Goal: Information Seeking & Learning: Learn about a topic

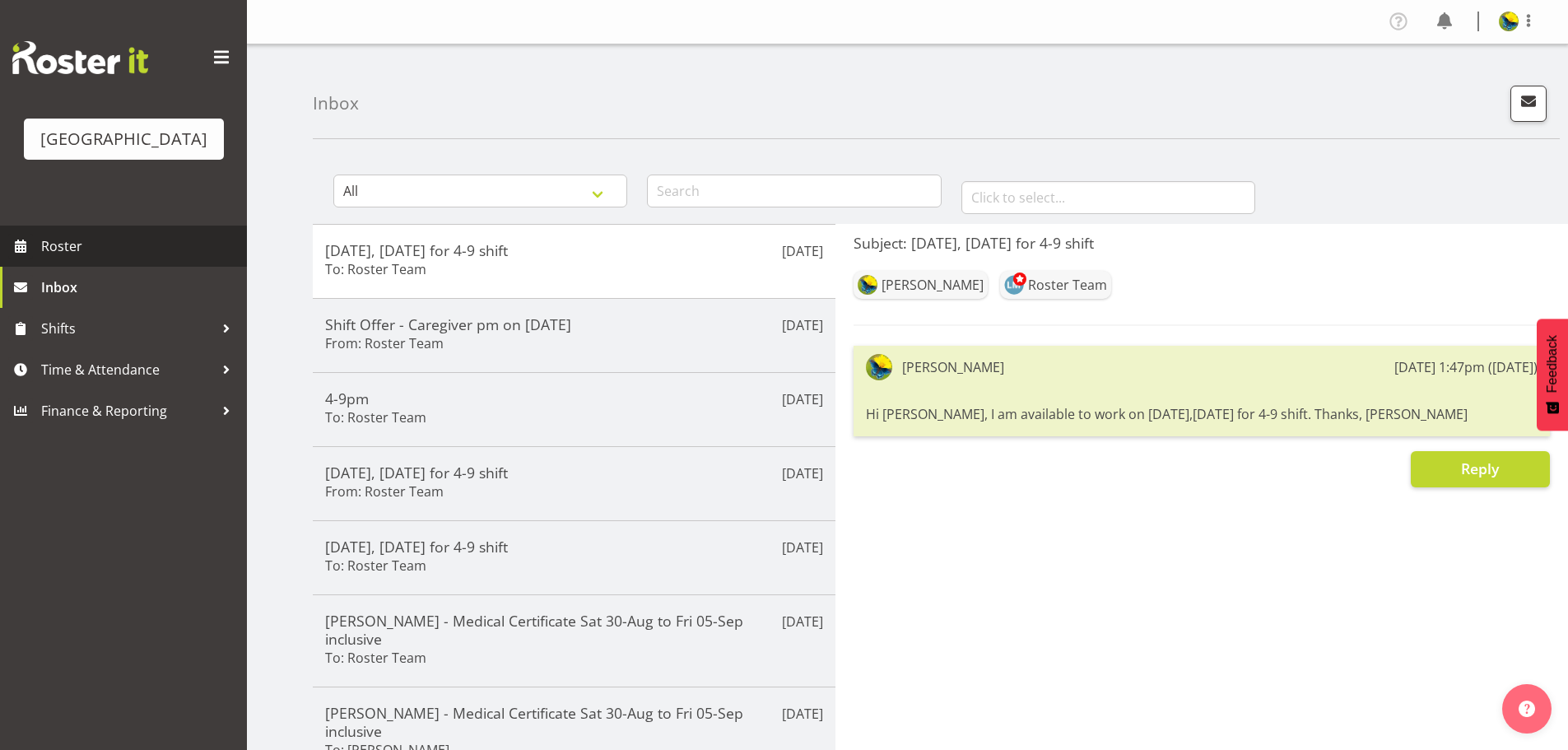
click at [177, 258] on span "Roster" at bounding box center [140, 247] width 198 height 25
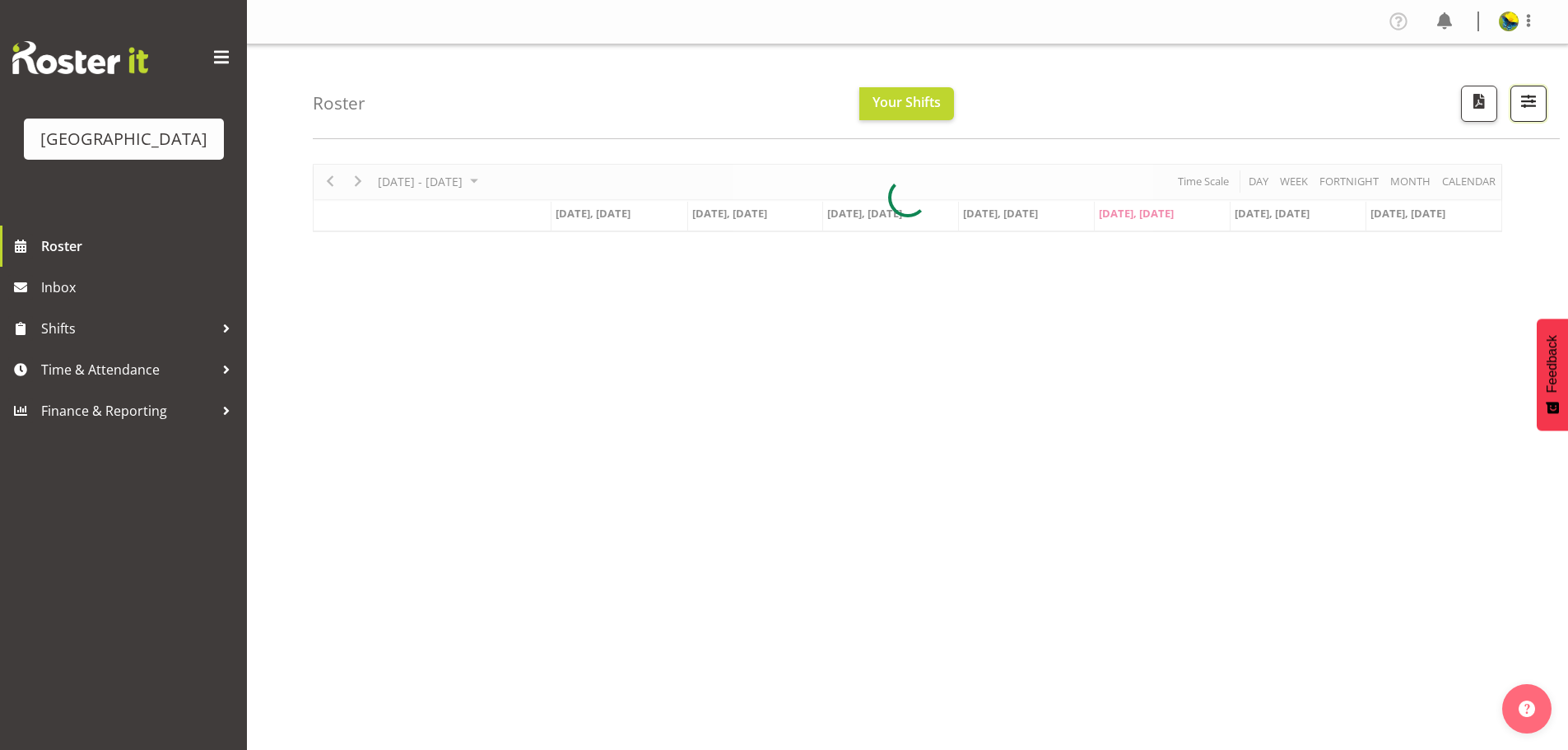
click at [1519, 110] on span "button" at bounding box center [1529, 101] width 21 height 21
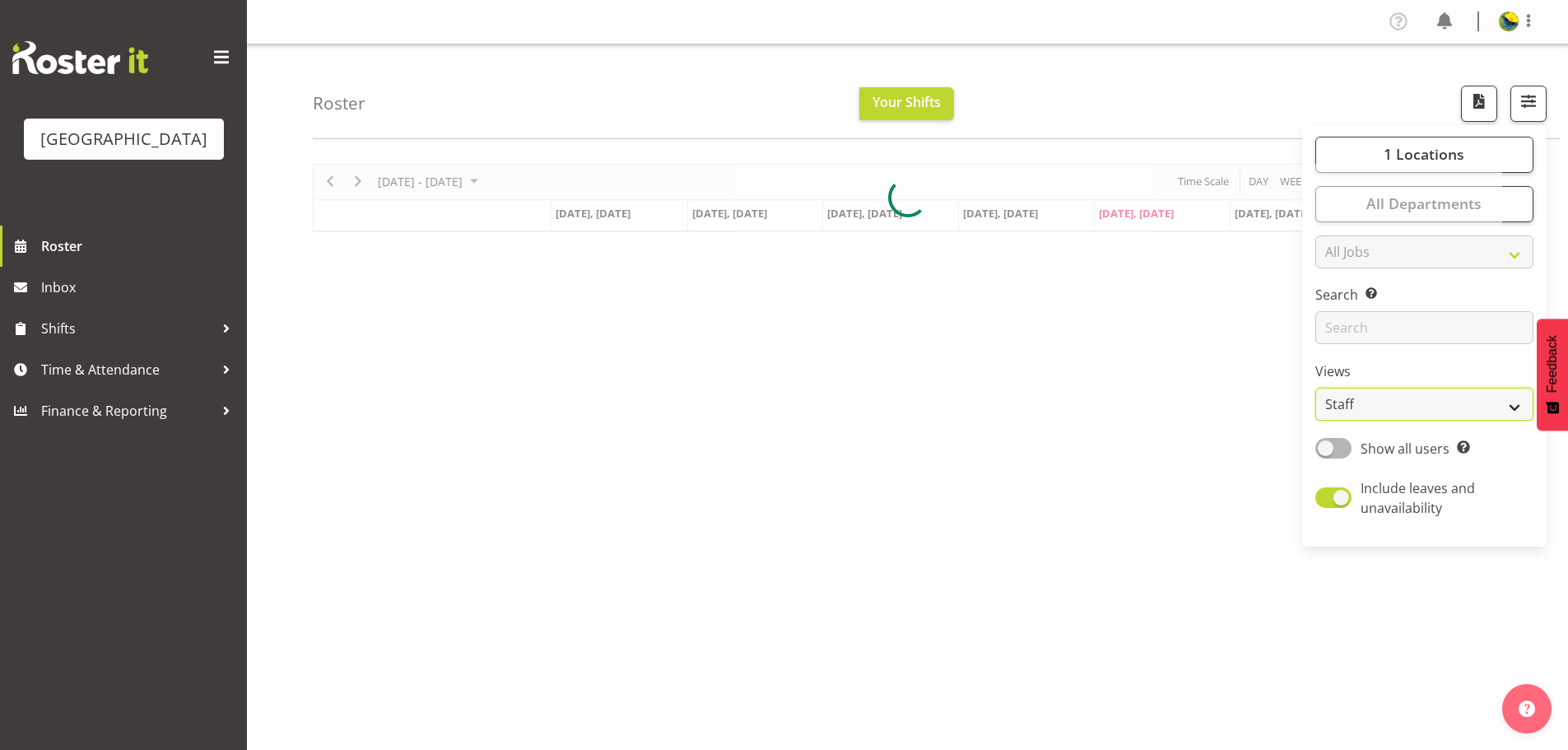
click at [1327, 421] on select "Staff Role Shift - Horizontal Shift - Vertical Staff - Location" at bounding box center [1425, 405] width 218 height 33
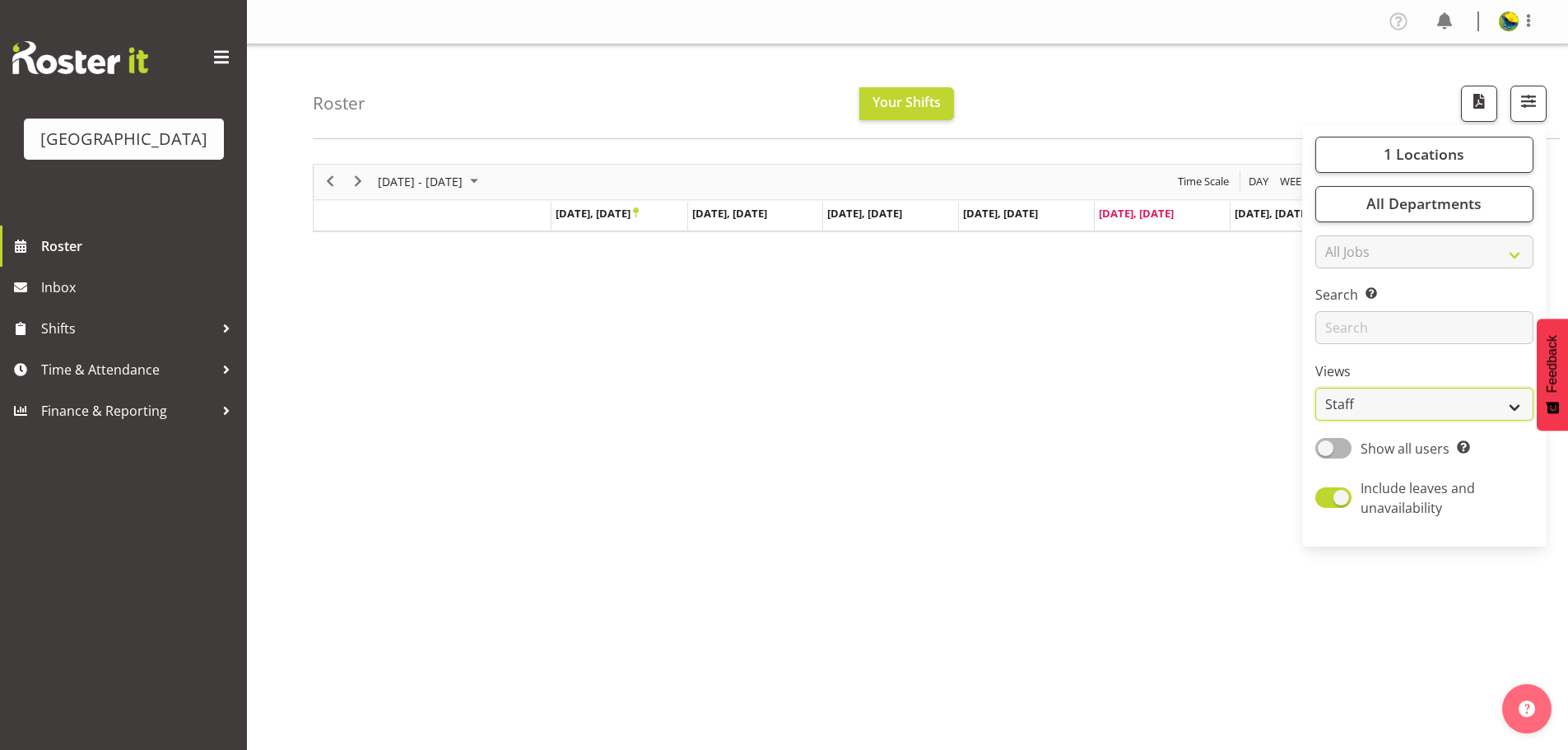
select select "shift"
click at [1316, 421] on select "Staff Role Shift - Horizontal Shift - Vertical Staff - Location" at bounding box center [1425, 405] width 218 height 33
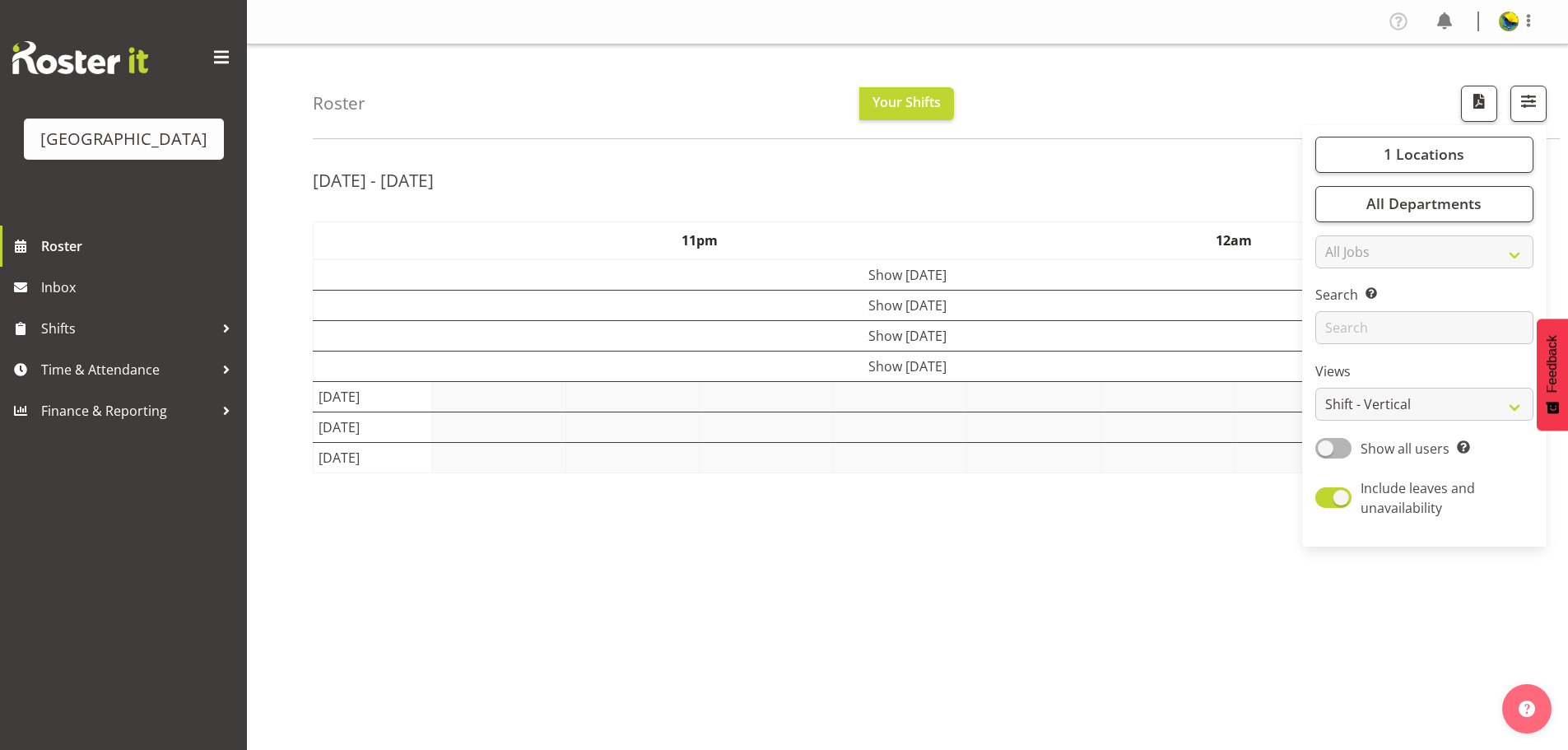
click at [1221, 107] on div "Roster Your Shifts 1 Locations Clear Parkwood Kitchen Parkwood Nurses Select Al…" at bounding box center [936, 91] width 1247 height 95
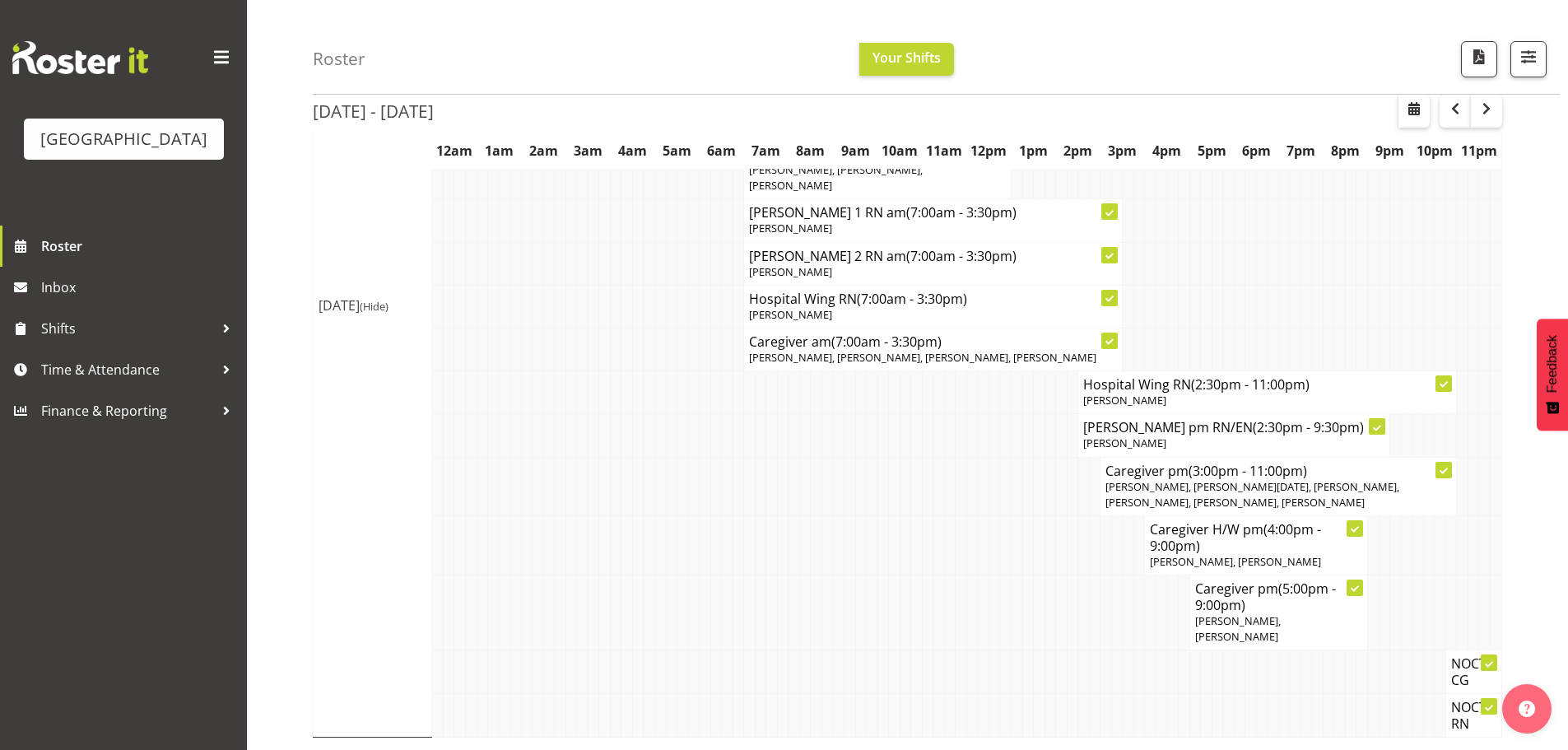
scroll to position [2440, 0]
click at [159, 258] on span "Roster" at bounding box center [140, 247] width 198 height 25
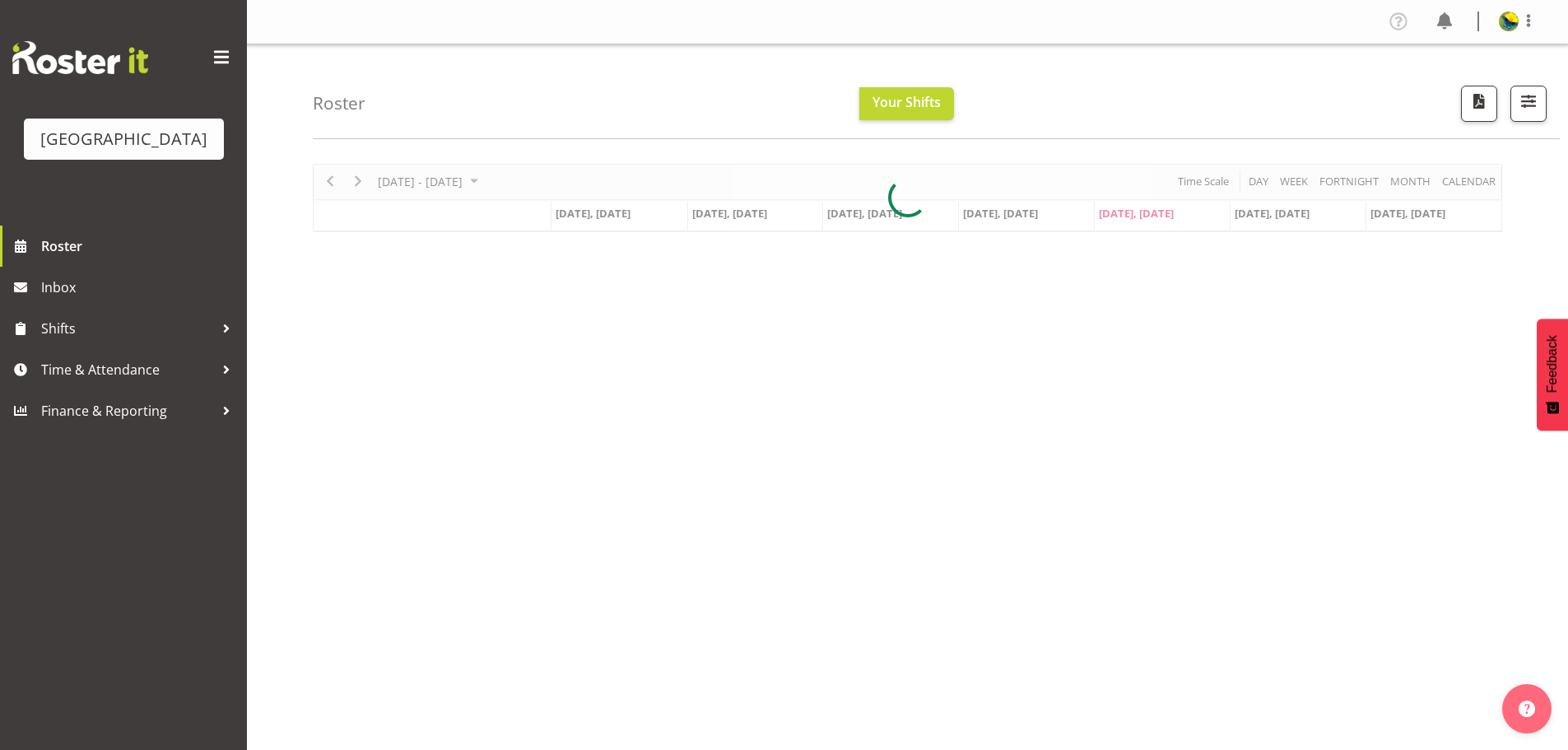
click at [1474, 192] on div at bounding box center [907, 197] width 1189 height 68
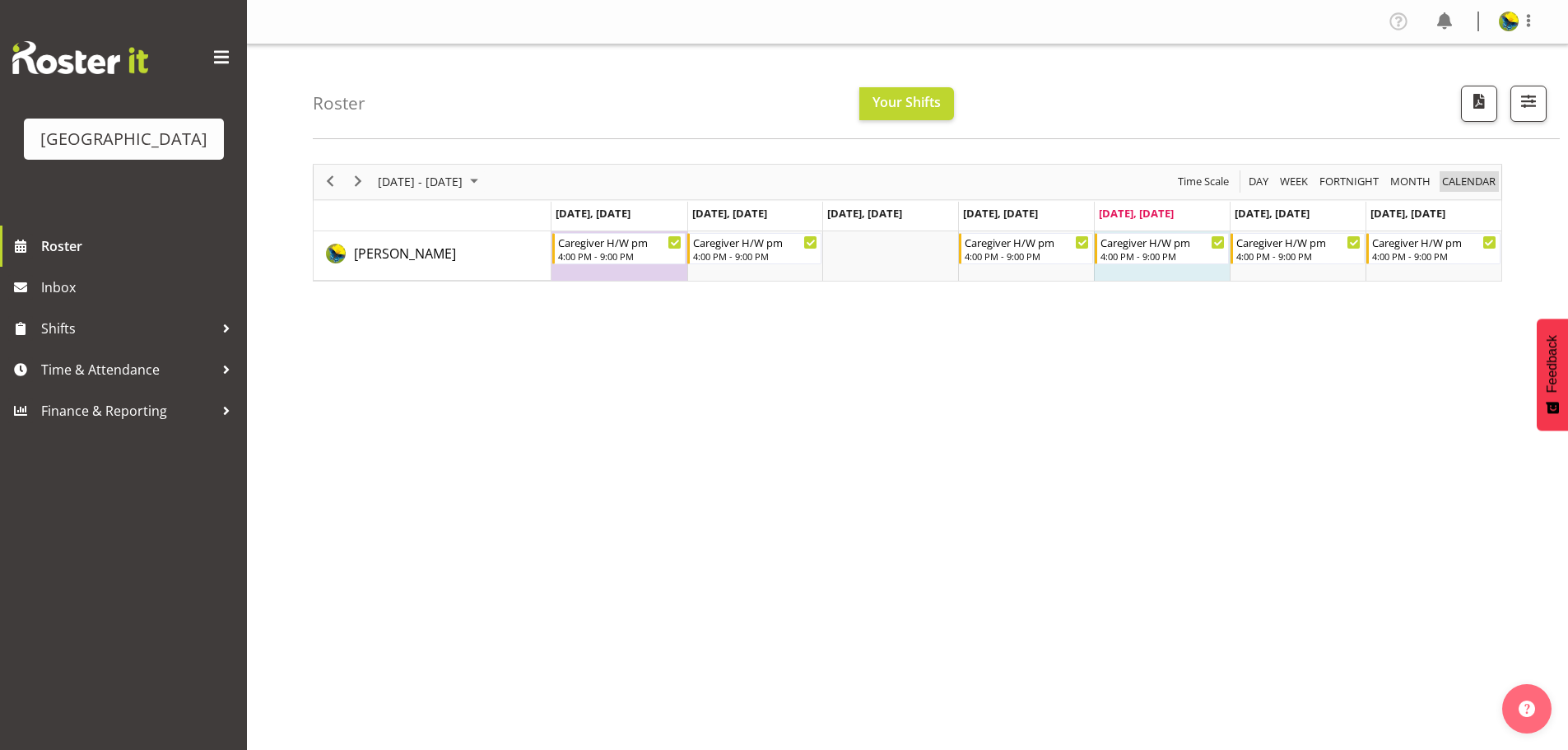
click at [1470, 188] on span "calendar" at bounding box center [1469, 182] width 56 height 21
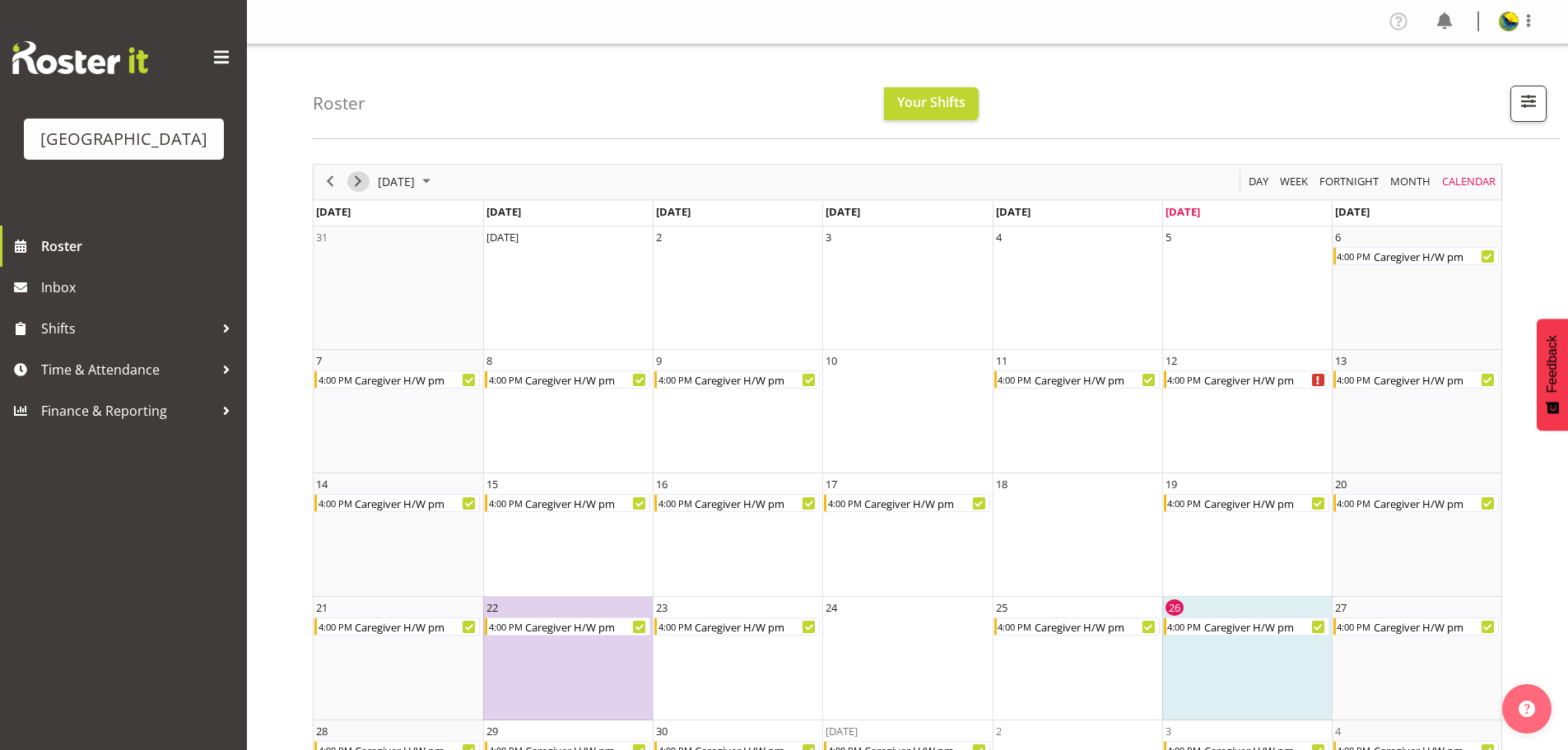
click at [357, 191] on span "Next" at bounding box center [358, 182] width 20 height 21
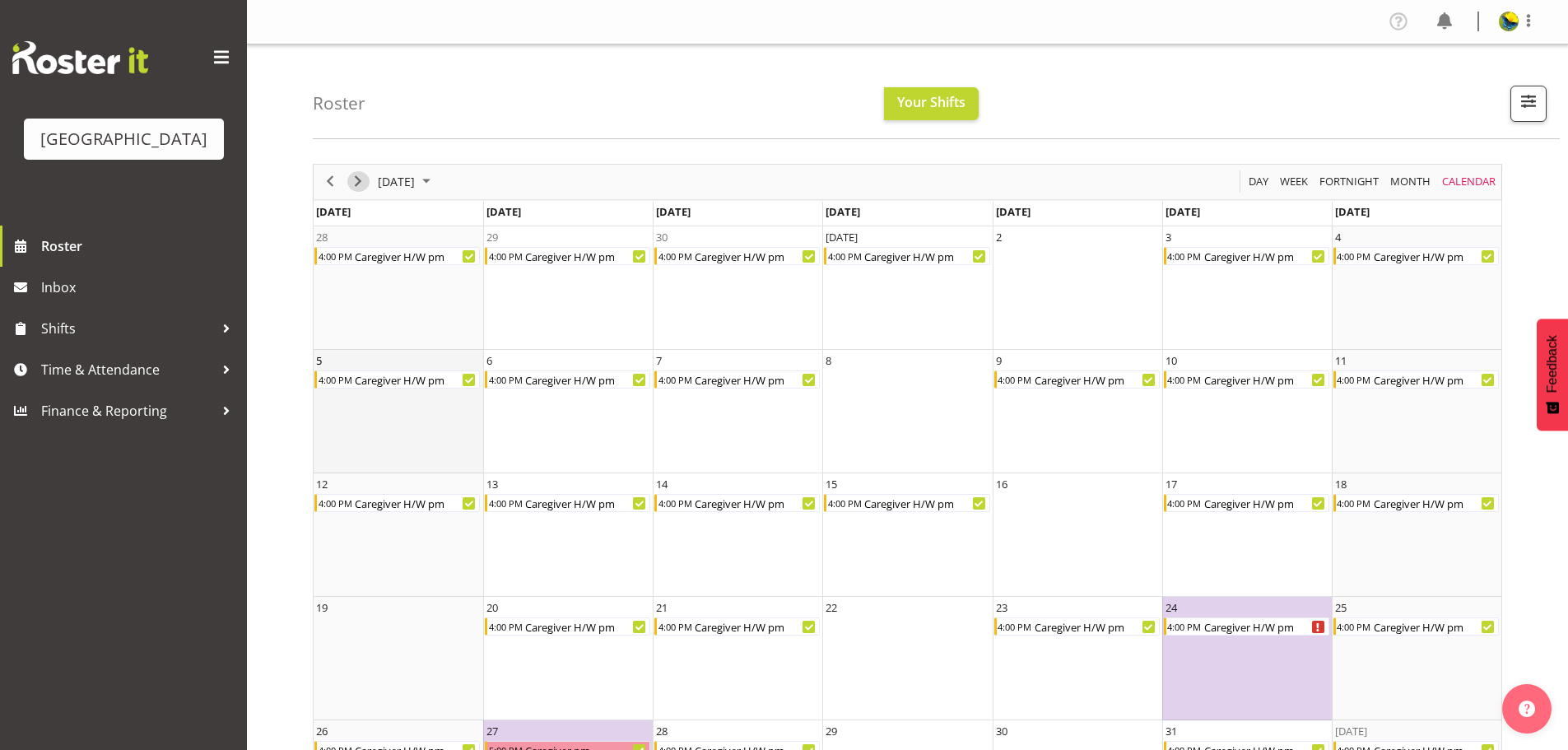
scroll to position [115, 0]
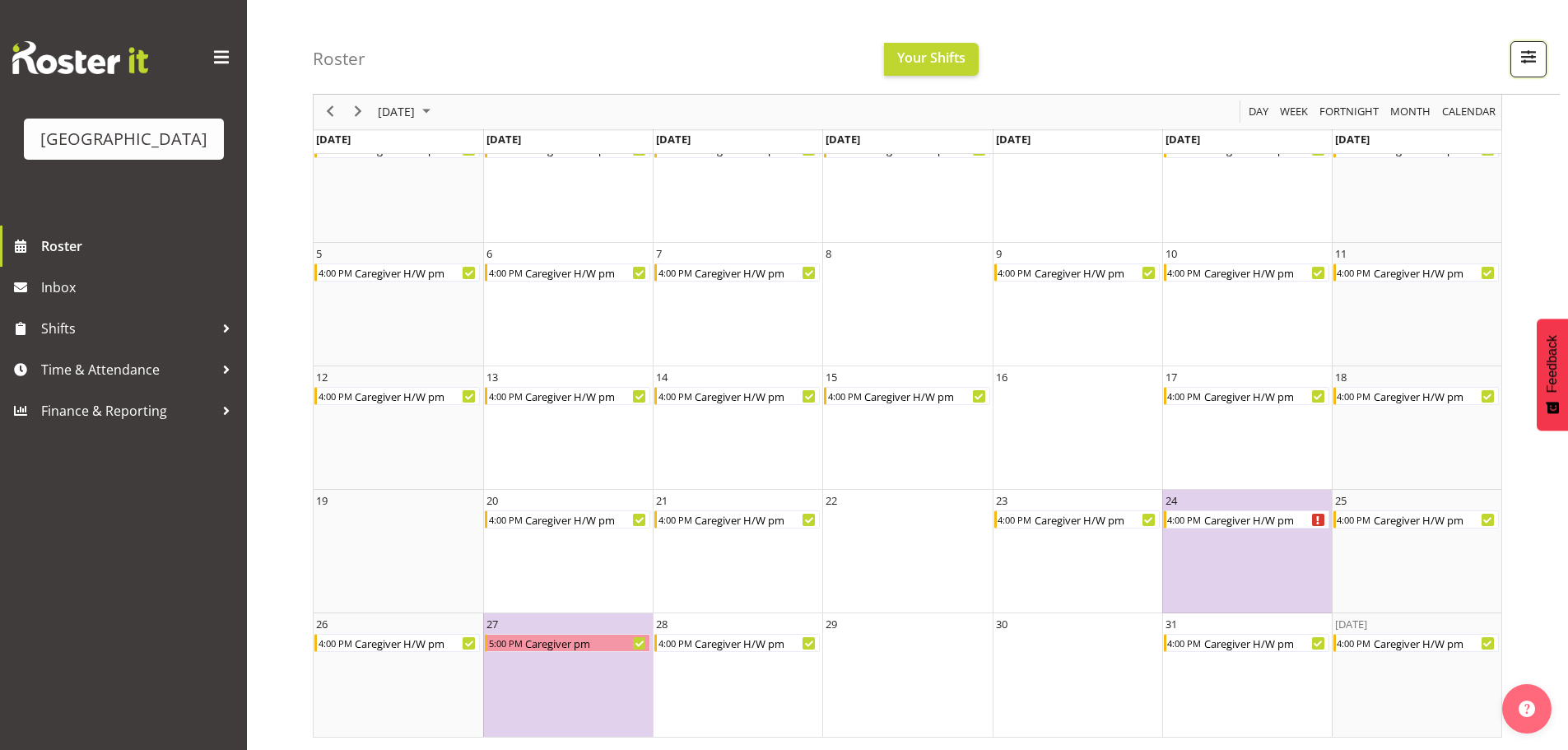
click at [1522, 68] on span "button" at bounding box center [1529, 56] width 21 height 21
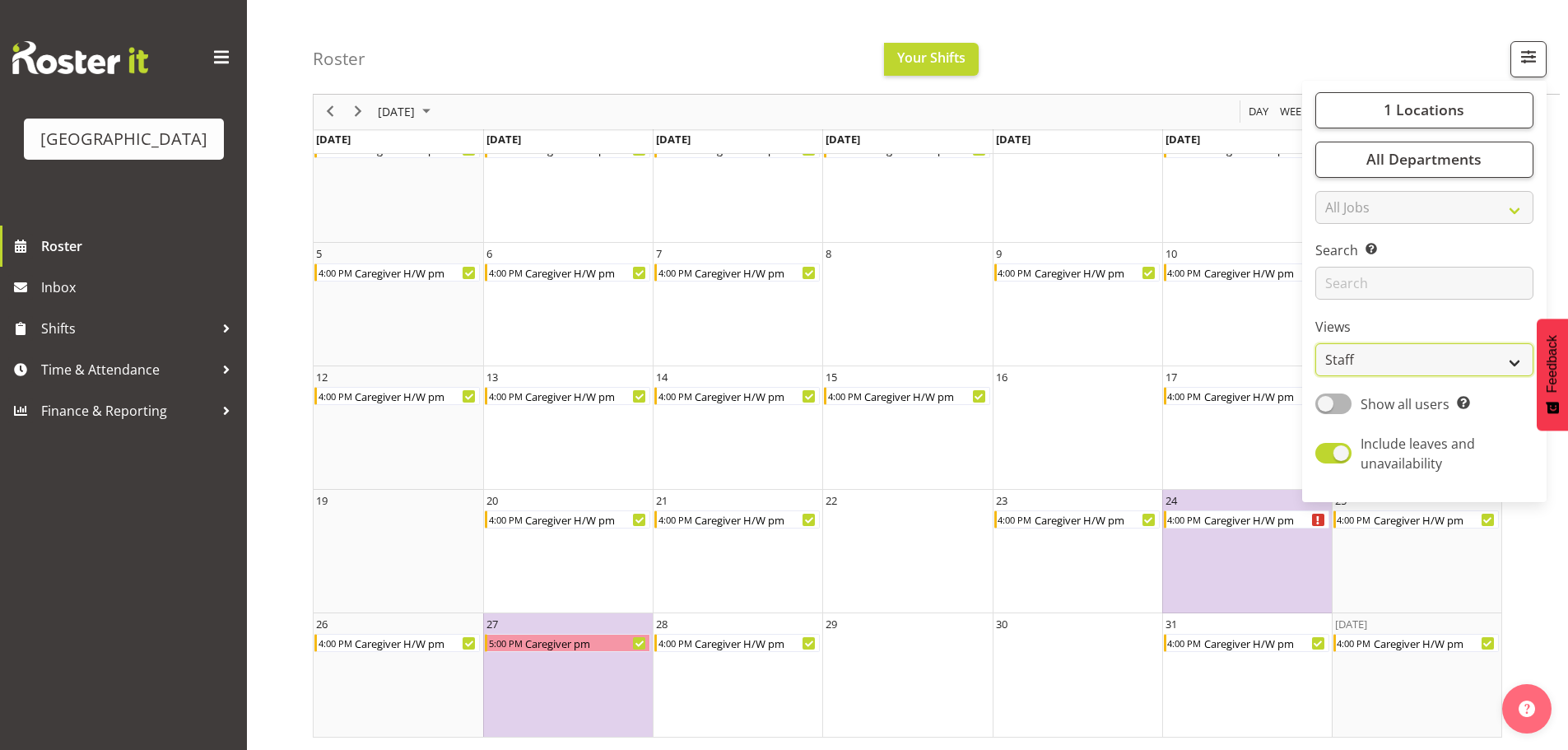
click at [1401, 377] on select "Staff Role Shift - Horizontal Shift - Vertical Staff - Location" at bounding box center [1425, 361] width 218 height 33
select select "shiftH"
click at [1316, 377] on select "Staff Role Shift - Horizontal Shift - Vertical Staff - Location" at bounding box center [1425, 361] width 218 height 33
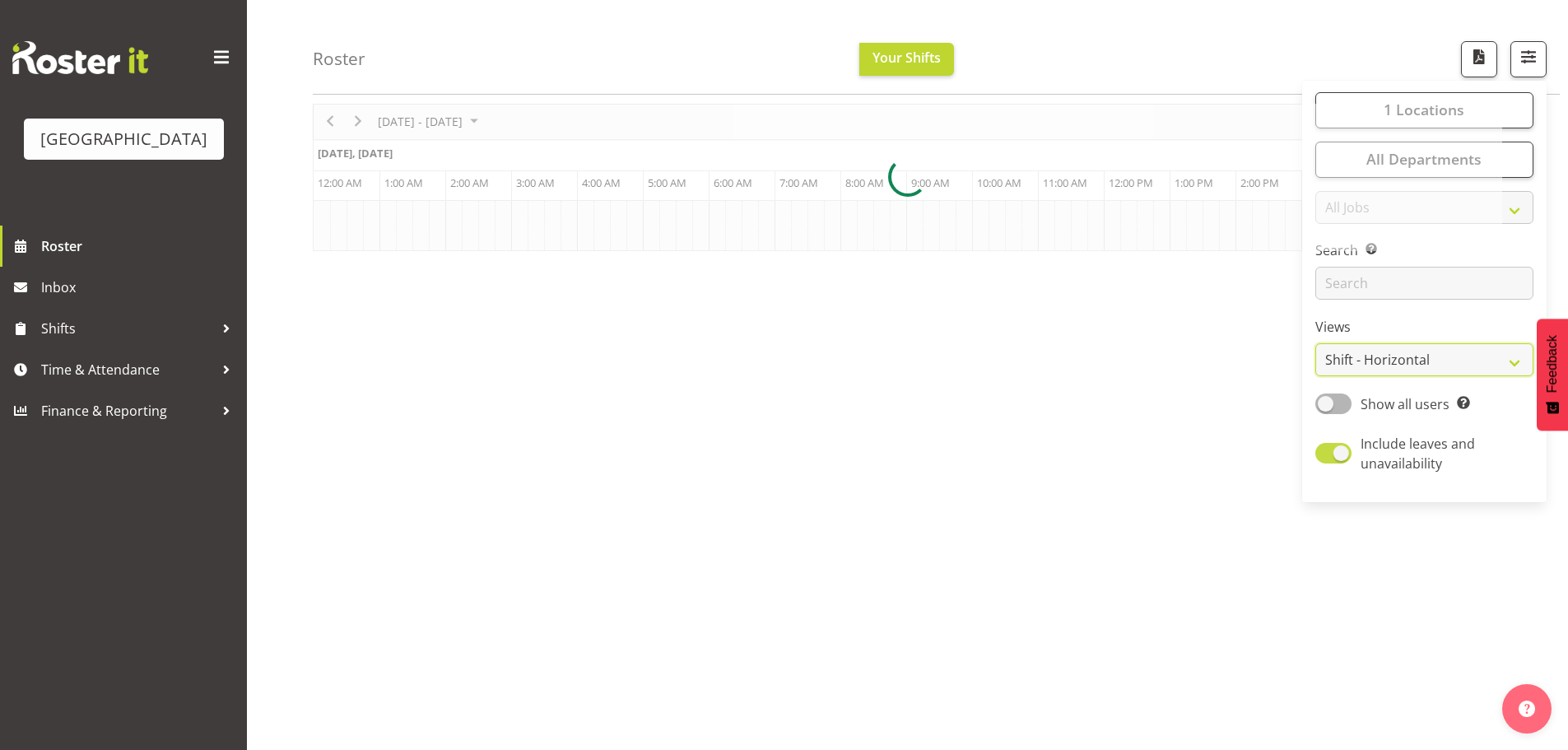
scroll to position [68, 0]
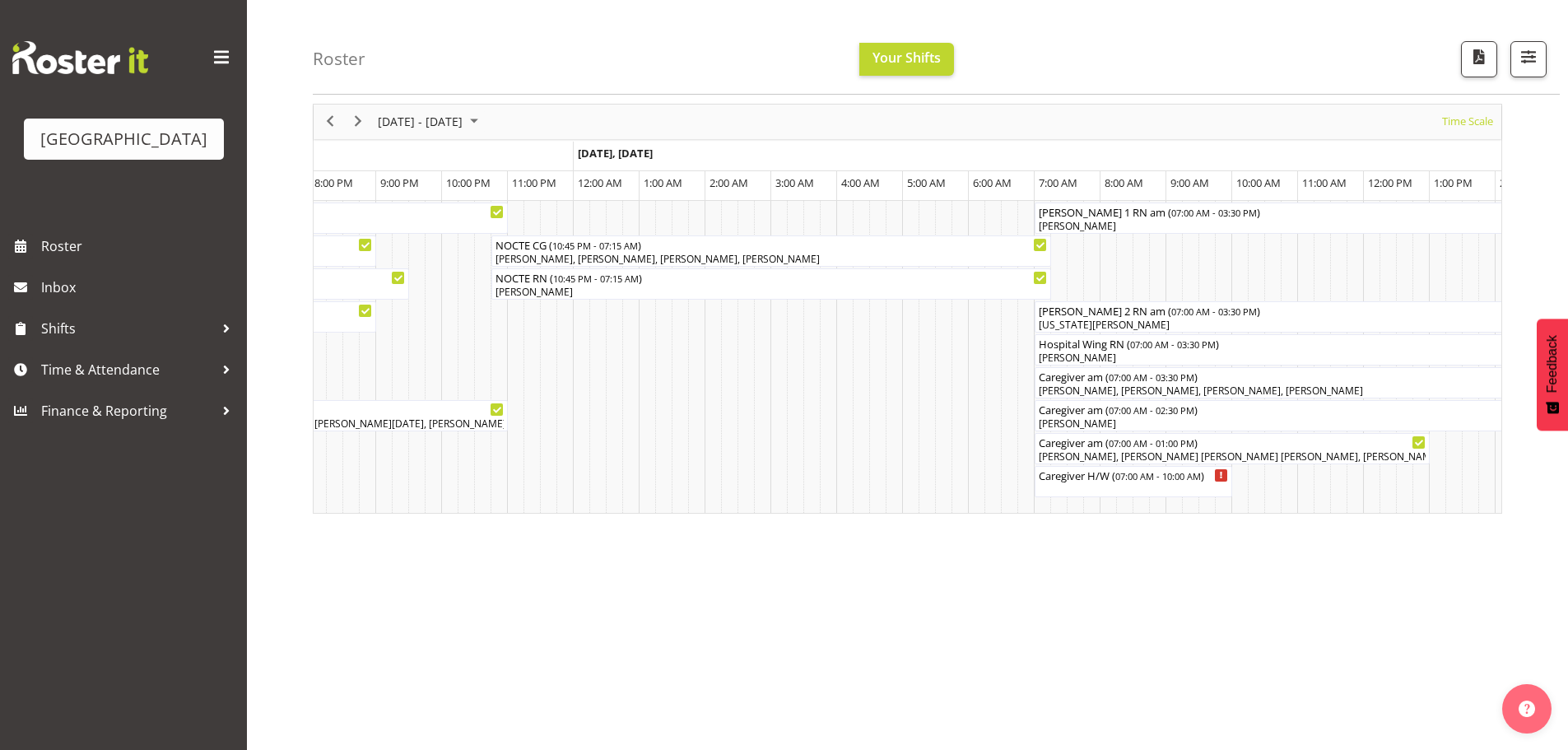
scroll to position [0, 7110]
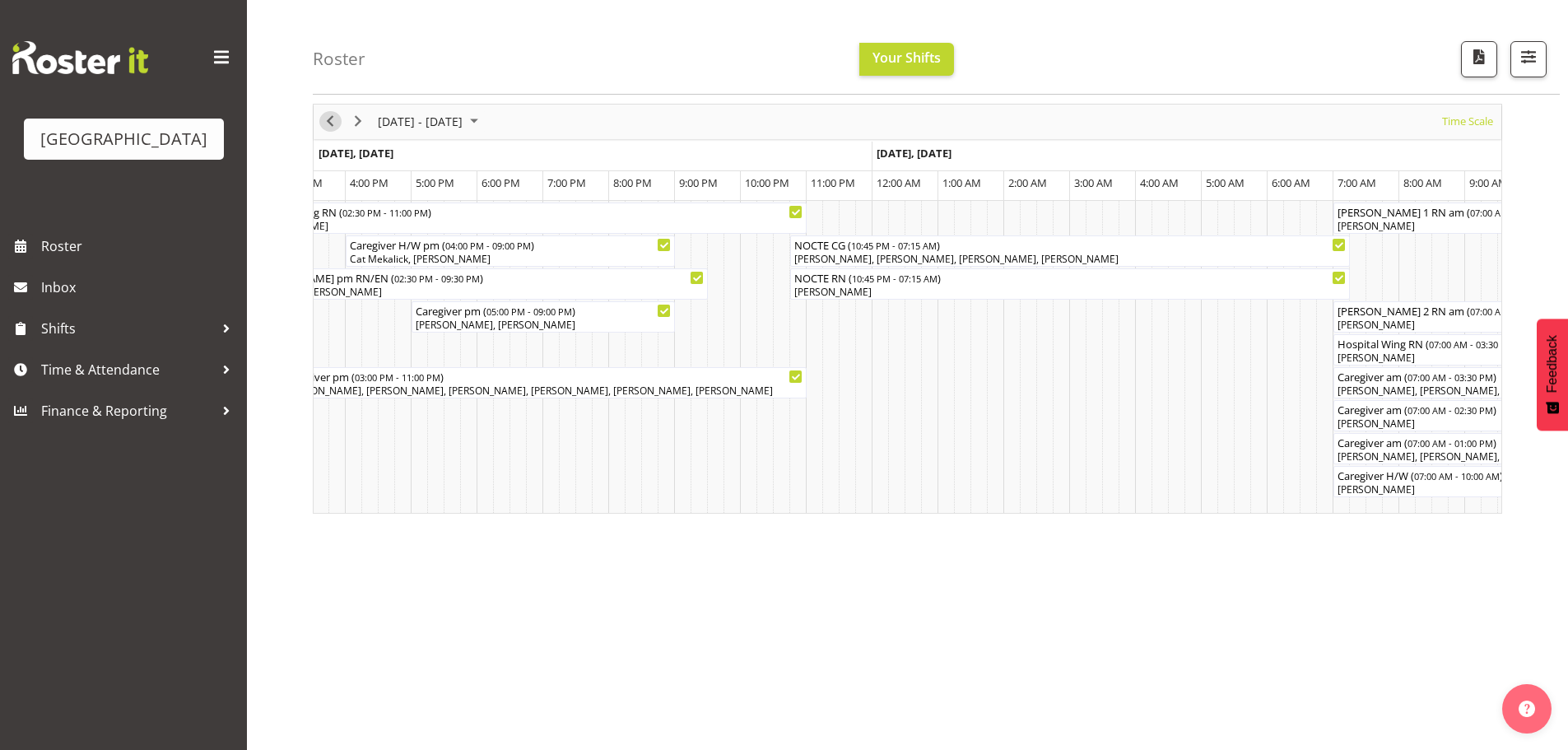
click at [328, 121] on span "Previous" at bounding box center [330, 121] width 20 height 21
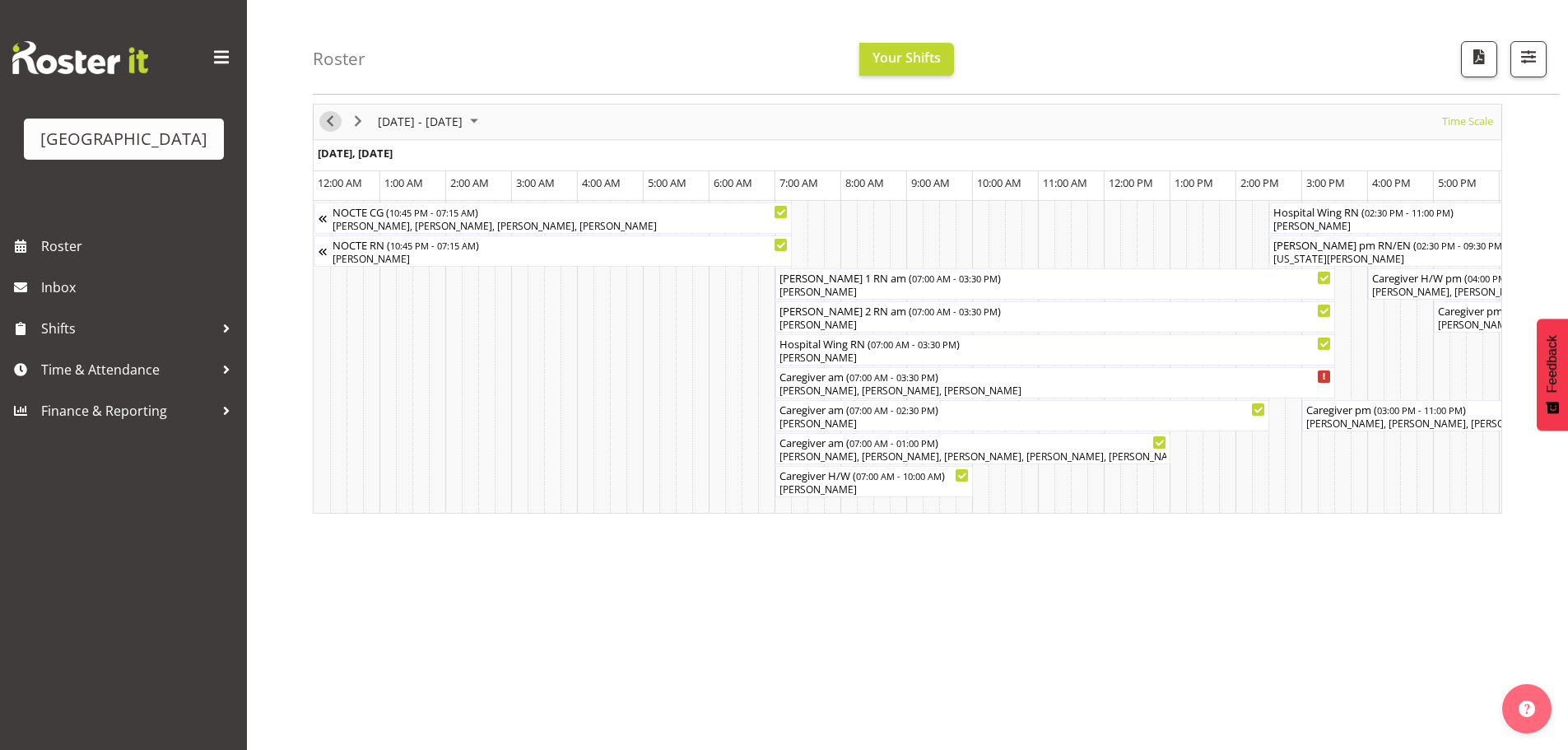
click at [328, 121] on span "Previous" at bounding box center [330, 121] width 20 height 21
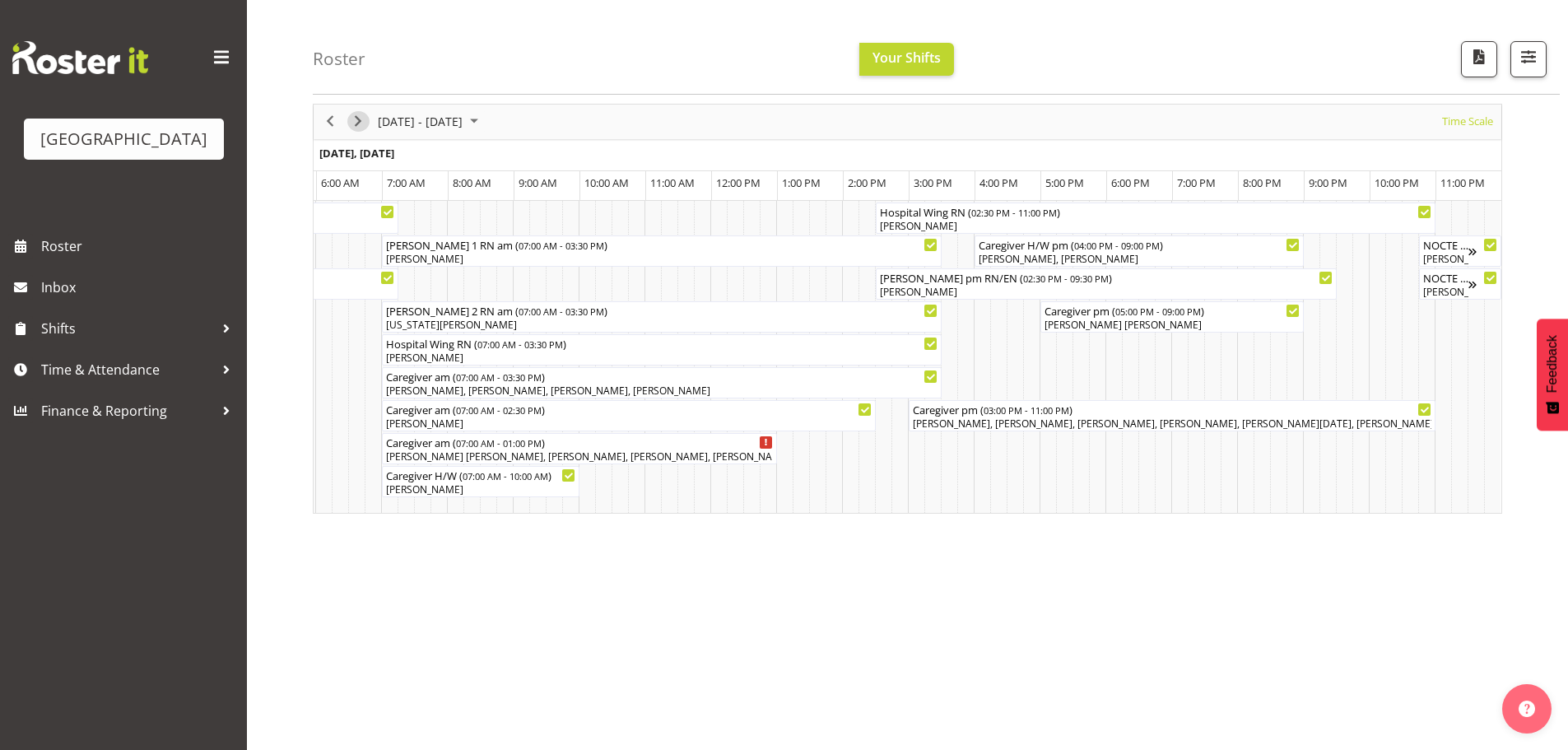
click at [358, 124] on span "Next" at bounding box center [358, 121] width 20 height 21
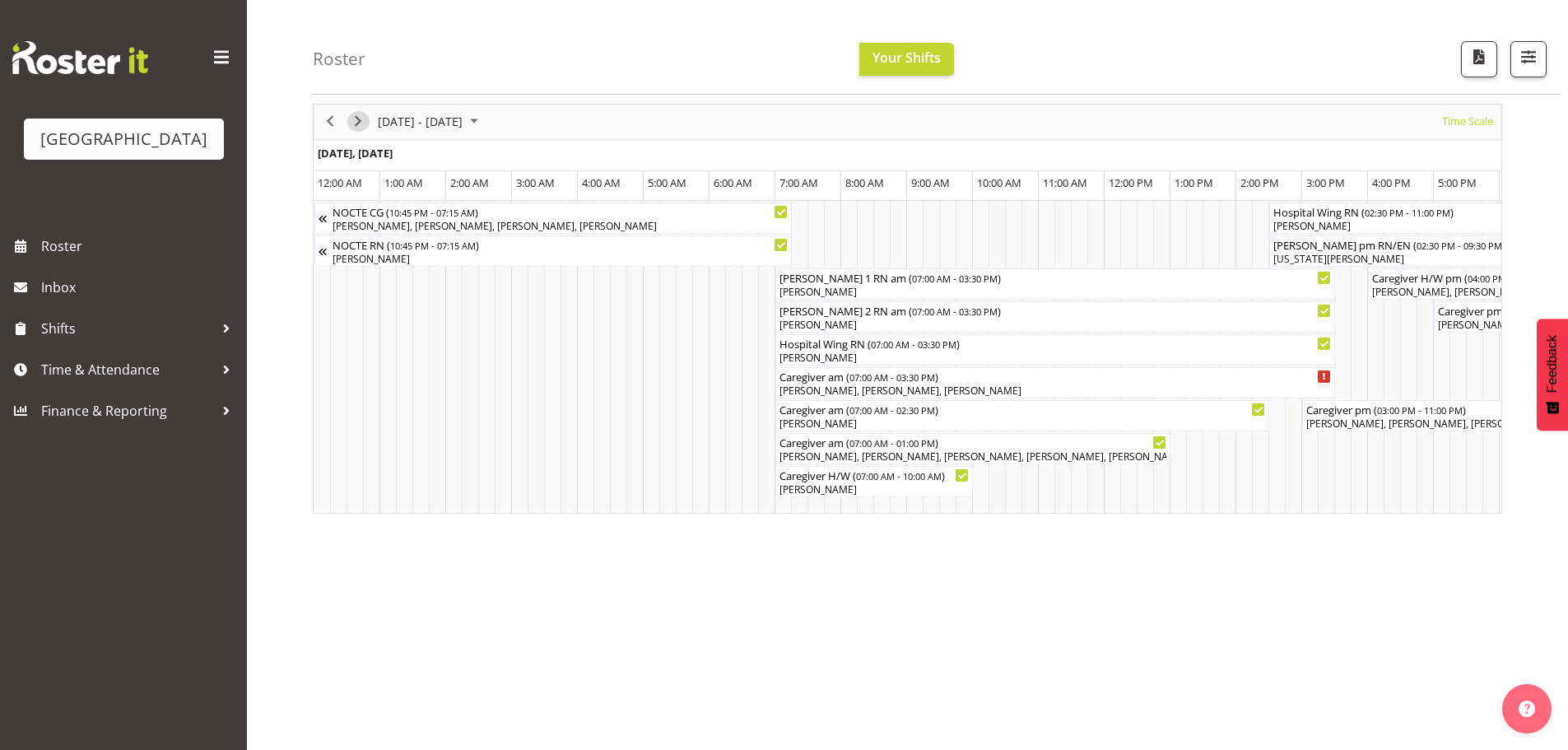
click at [358, 126] on span "Next" at bounding box center [358, 121] width 20 height 21
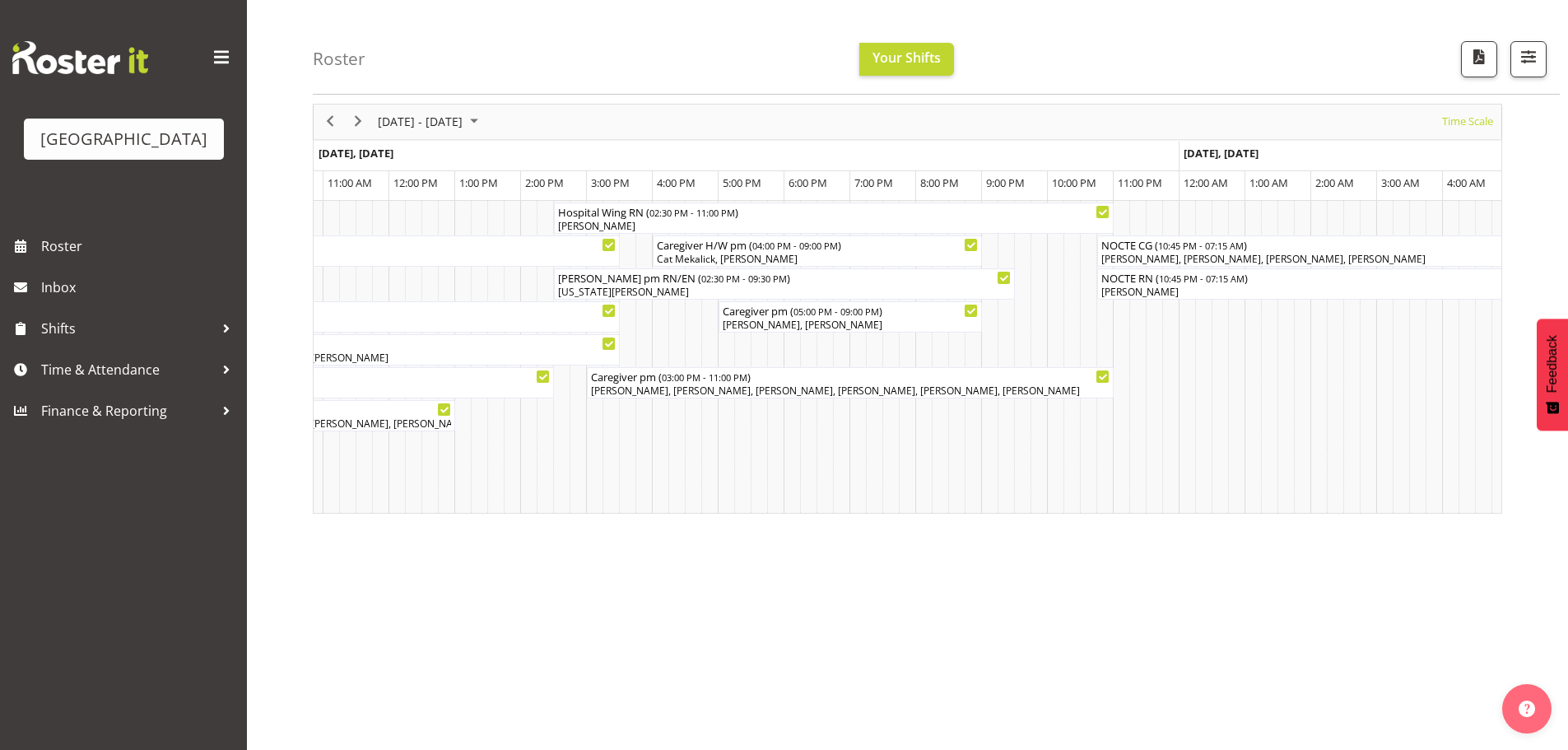
click at [1115, 37] on div "Roster Your Shifts 1 Locations Clear Parkwood Kitchen Parkwood Nurses Select Al…" at bounding box center [936, 47] width 1247 height 95
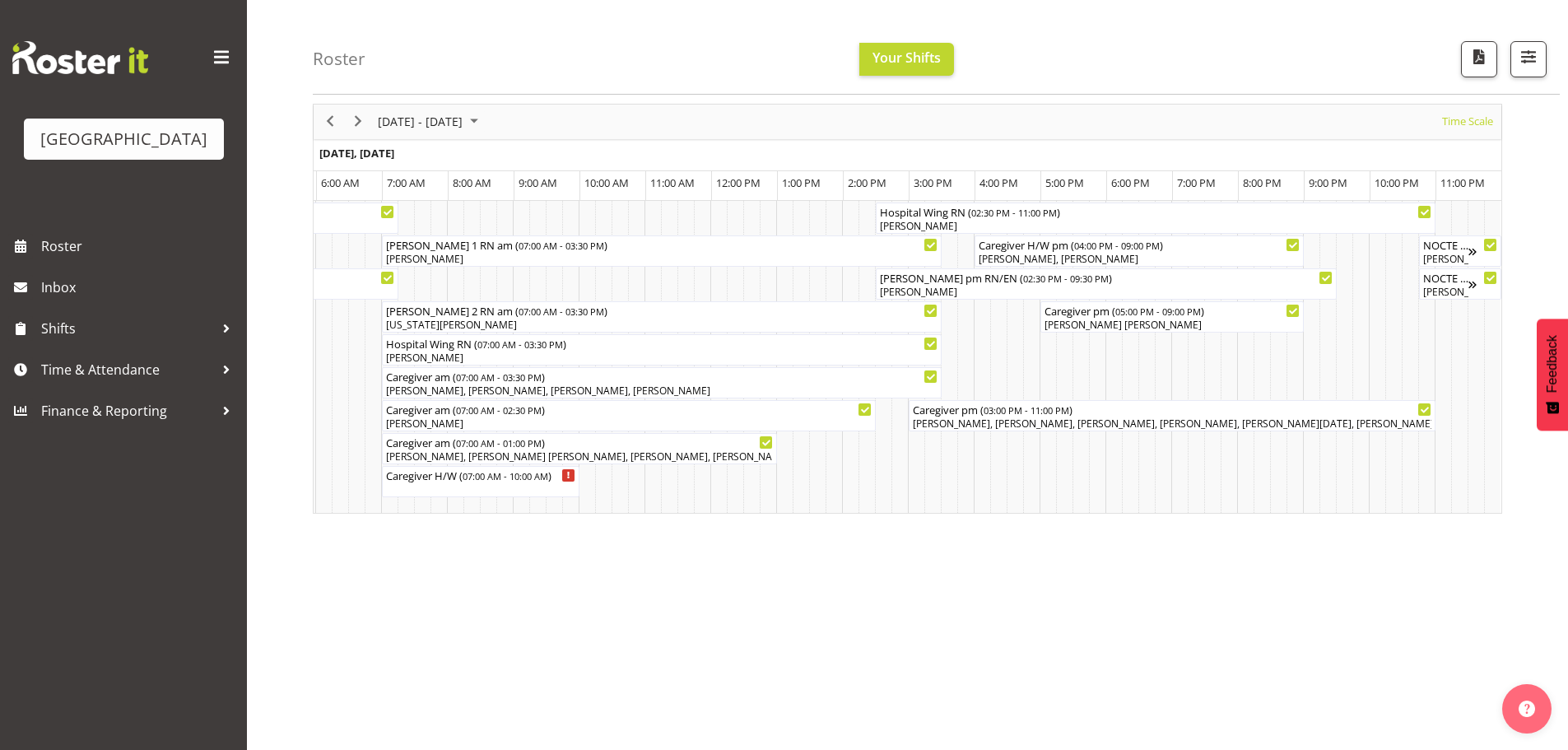
click at [1207, 622] on div "Oct 27 - Nov 02, 2025 Today Timeline Day Timeline Week Timeline Fortnight Timel…" at bounding box center [940, 421] width 1255 height 659
click at [909, 667] on div "Oct 27 - Nov 02, 2025 Today Timeline Day Timeline Week Timeline Fortnight Timel…" at bounding box center [940, 421] width 1255 height 659
click at [1348, 18] on div "Roster Your Shifts 1 Locations Clear Parkwood Kitchen Parkwood Nurses Select Al…" at bounding box center [936, 47] width 1247 height 95
click at [1361, 59] on div "Roster Your Shifts 1 Locations Clear Parkwood Kitchen Parkwood Nurses Select Al…" at bounding box center [936, 47] width 1247 height 95
